Goal: Task Accomplishment & Management: Use online tool/utility

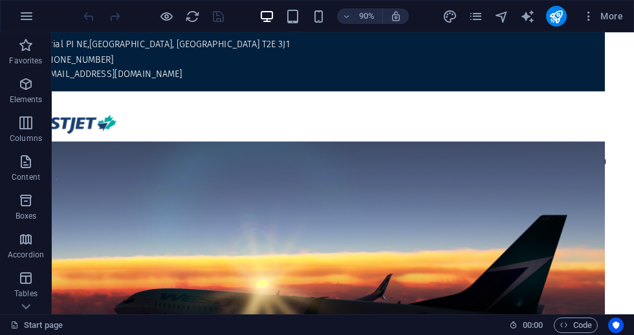
scroll to position [0, 32]
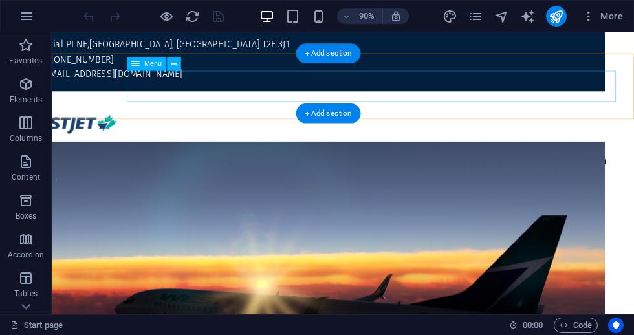
click at [634, 160] on nav "Home flights Legal Crew Center Discord" at bounding box center [343, 177] width 672 height 34
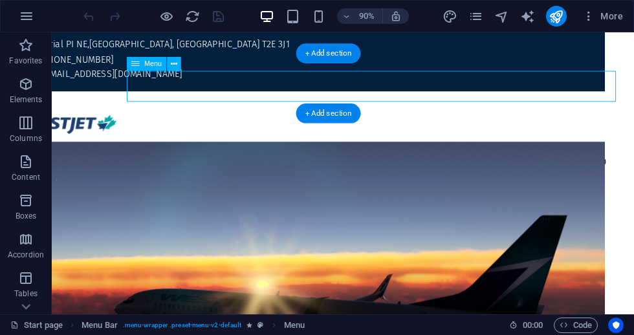
click at [623, 160] on nav "Home flights Legal Crew Center Discord" at bounding box center [343, 177] width 672 height 34
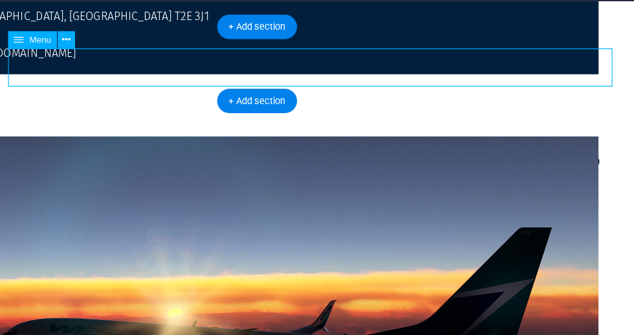
scroll to position [0, 0]
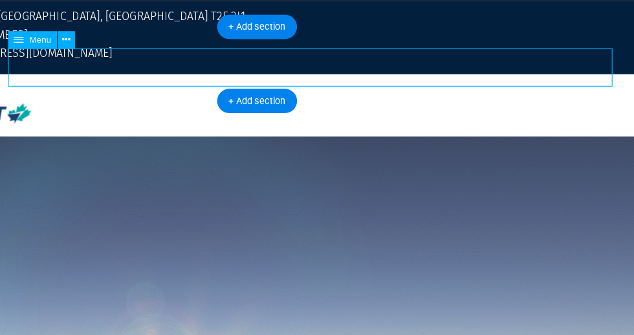
select select
select select "1"
select select
select select "2"
select select
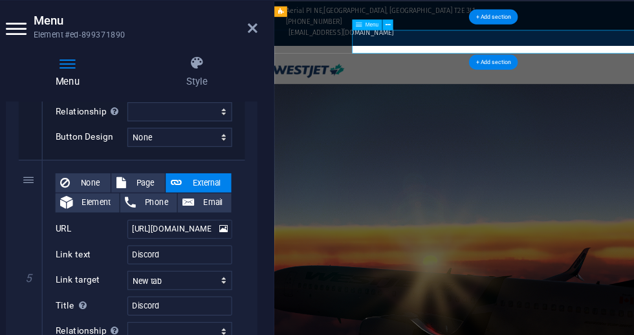
scroll to position [789, 0]
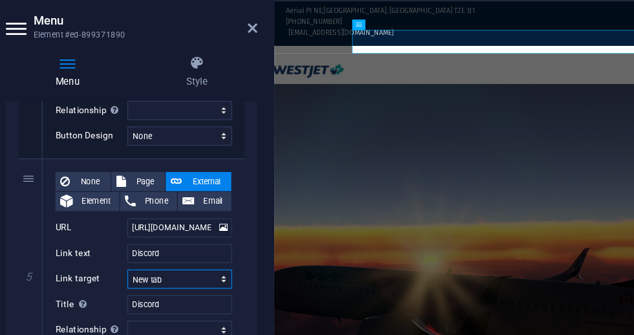
click at [161, 250] on select "New tab Same tab Overlay" at bounding box center [203, 258] width 85 height 16
select select
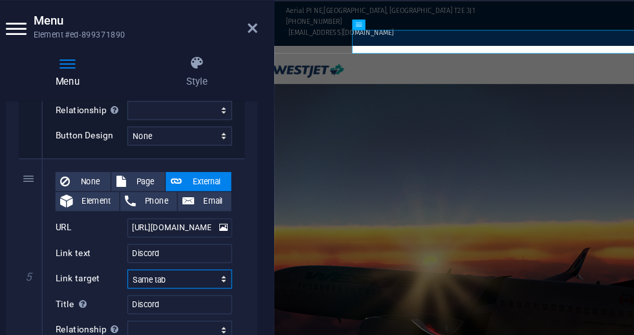
select select
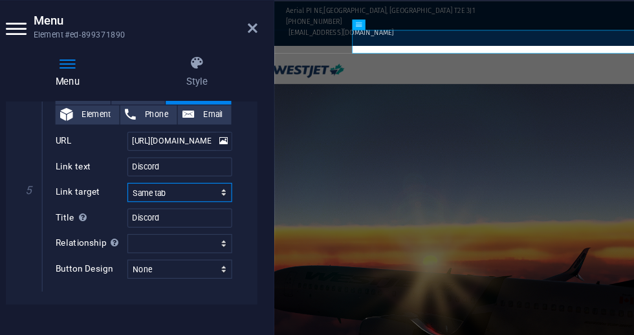
scroll to position [859, 0]
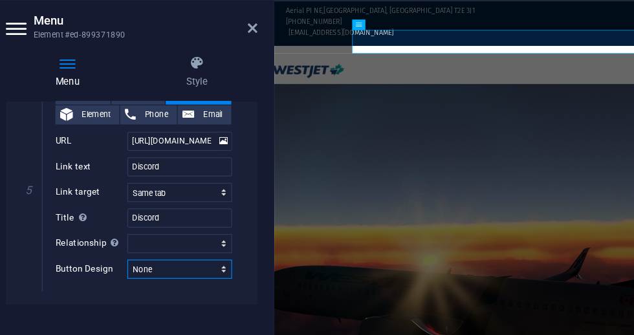
click at [161, 242] on select "None Default Primary Secondary" at bounding box center [203, 250] width 85 height 16
select select "default"
select select
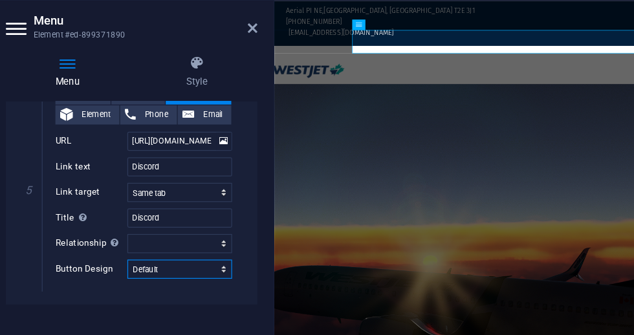
select select
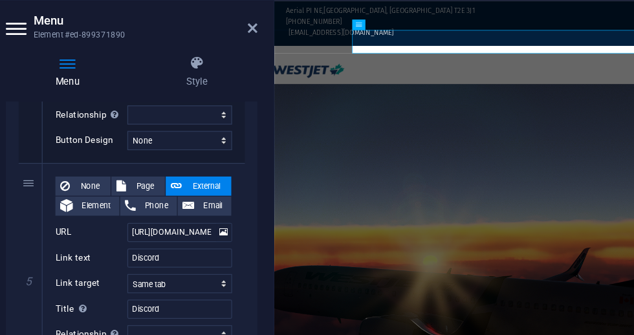
scroll to position [783, 0]
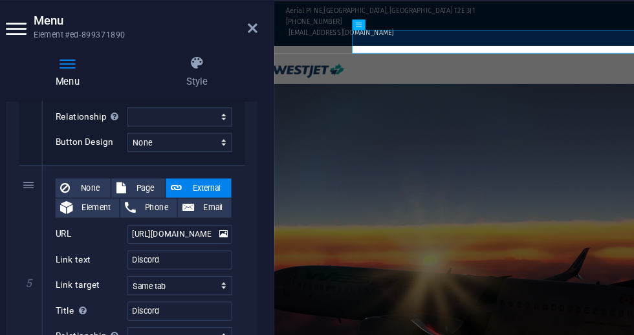
click at [258, 49] on icon at bounding box center [262, 54] width 8 height 10
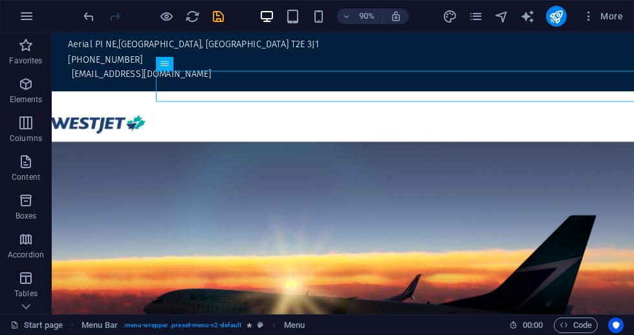
click at [218, 22] on icon "save" at bounding box center [218, 16] width 15 height 15
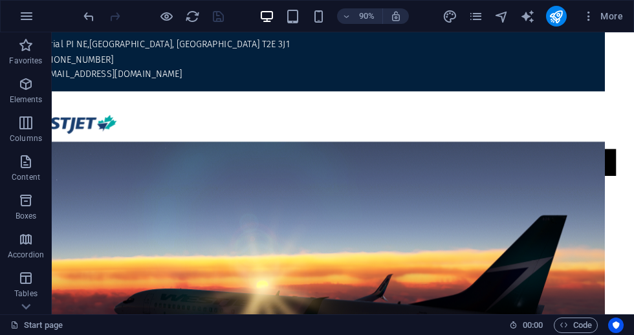
scroll to position [0, 32]
click at [527, 12] on icon "text_generator" at bounding box center [527, 16] width 15 height 15
select select "English"
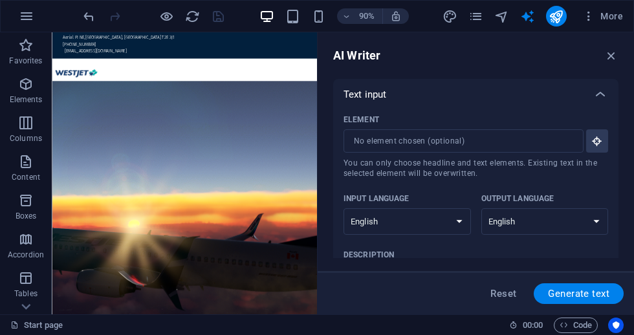
scroll to position [0, 0]
